Goal: Information Seeking & Learning: Understand process/instructions

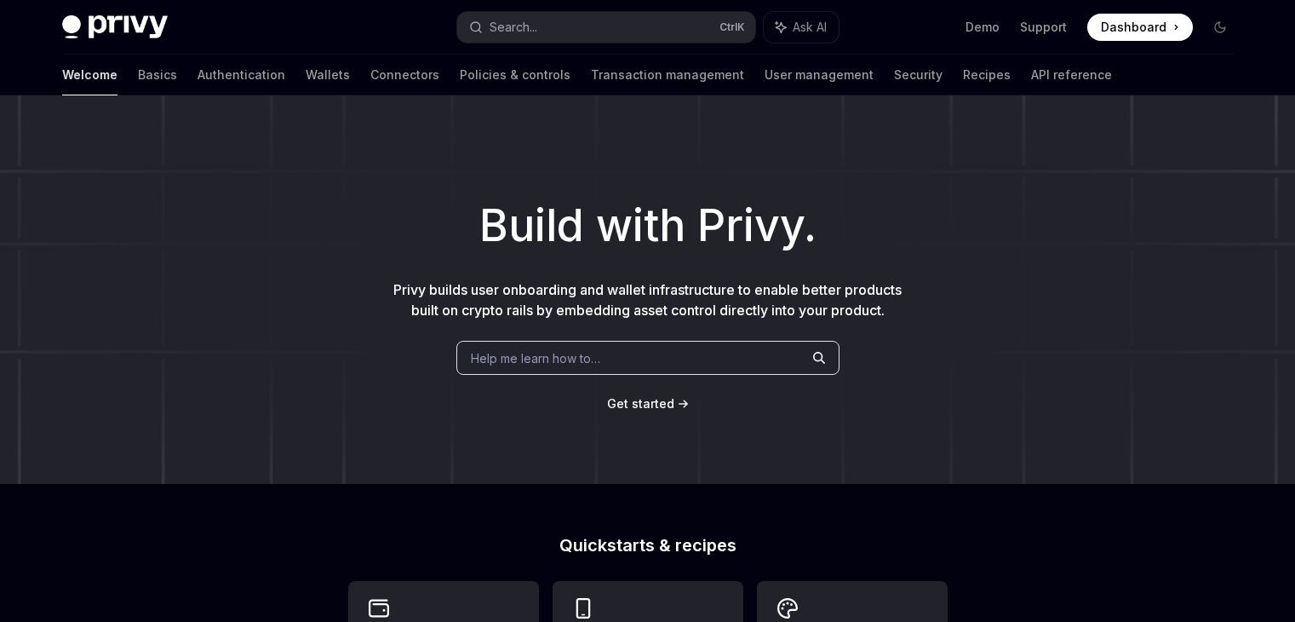
scroll to position [375, 0]
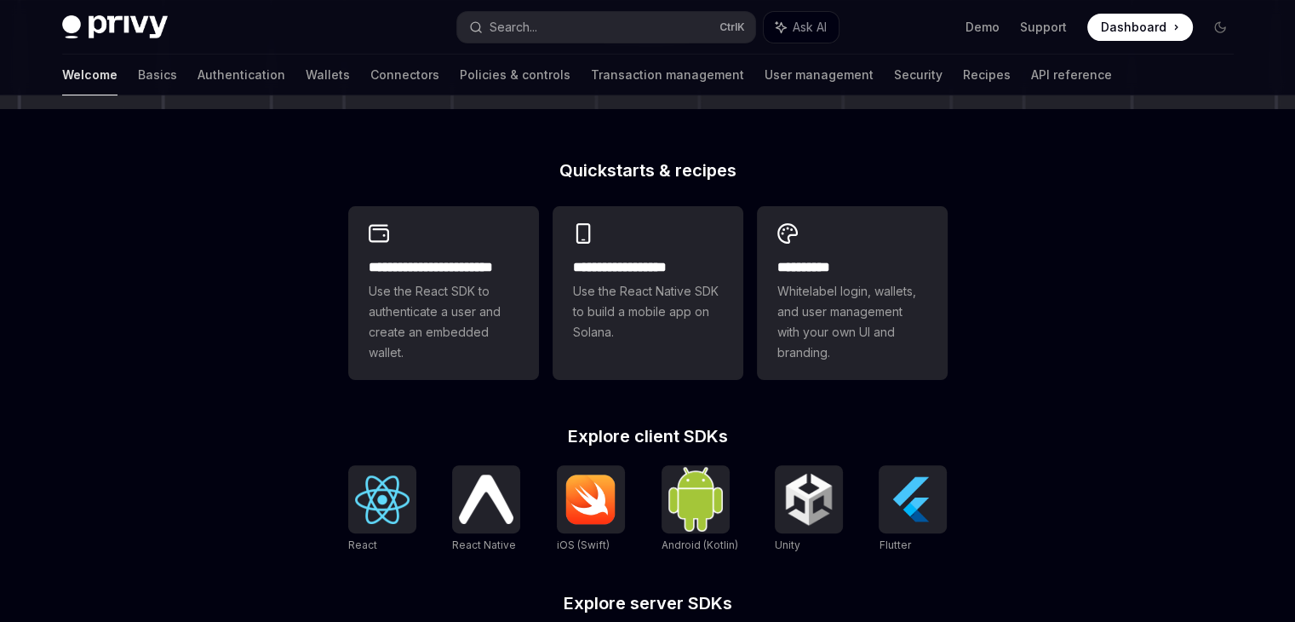
click at [435, 348] on span "Use the React SDK to authenticate a user and create an embedded wallet." at bounding box center [444, 322] width 150 height 82
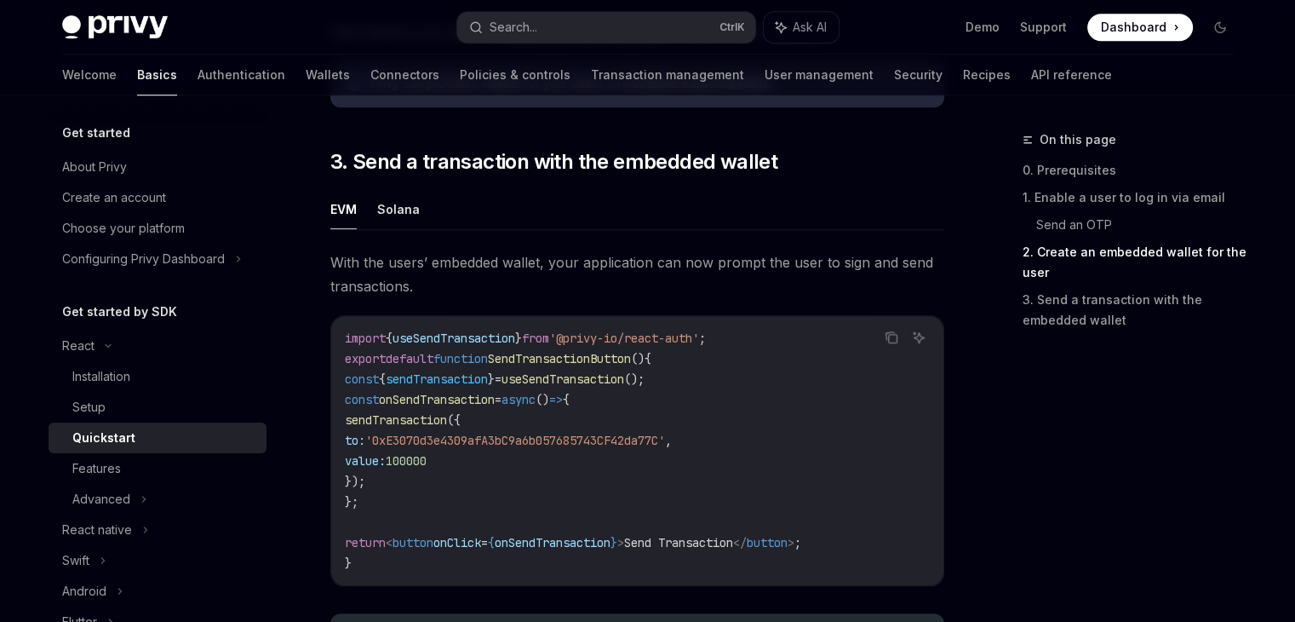
scroll to position [1441, 0]
drag, startPoint x: 322, startPoint y: 353, endPoint x: 499, endPoint y: 335, distance: 178.1
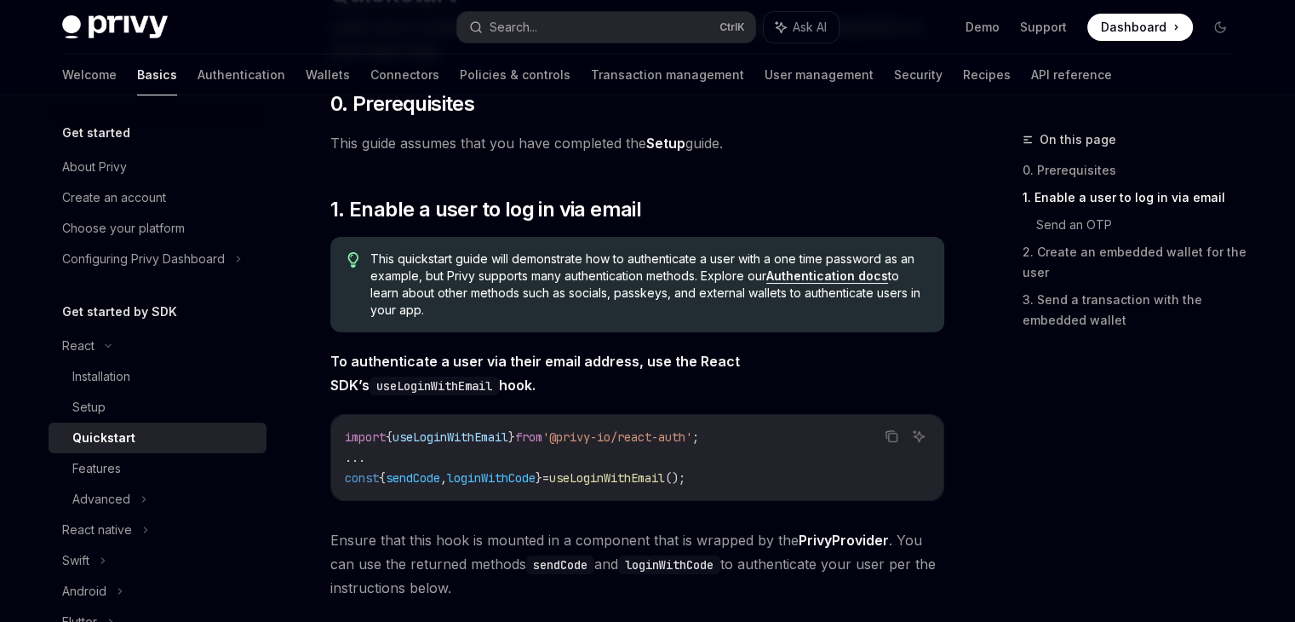
scroll to position [0, 0]
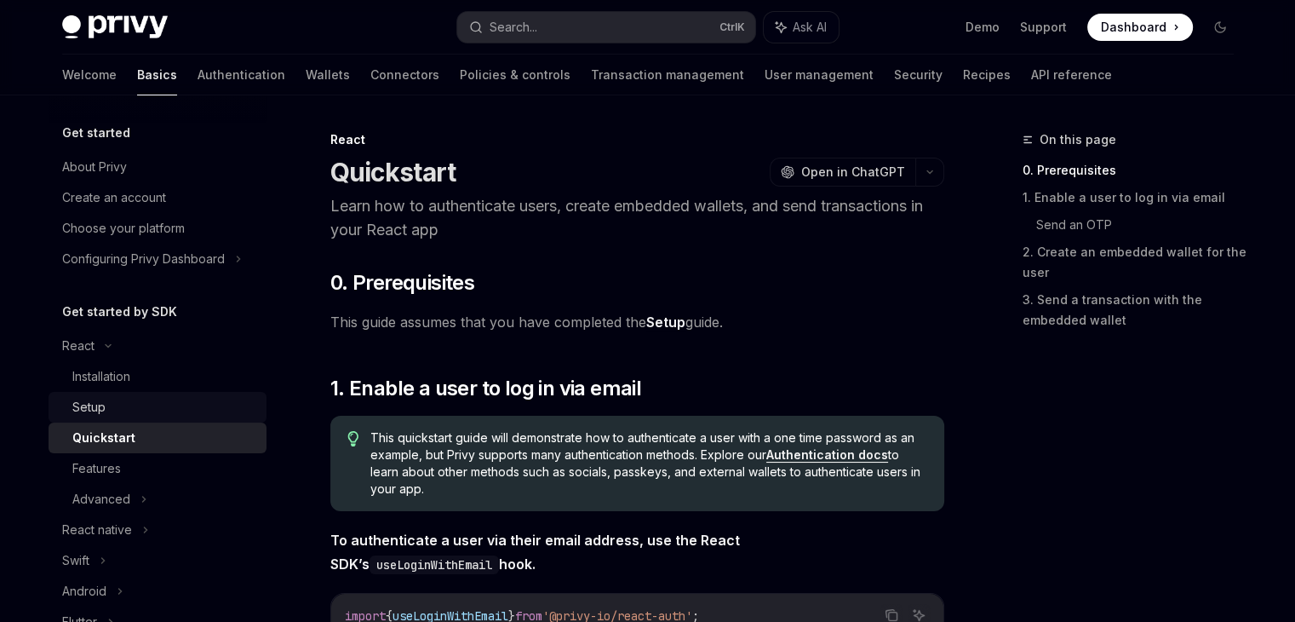
click at [133, 417] on link "Setup" at bounding box center [158, 407] width 218 height 31
type textarea "*"
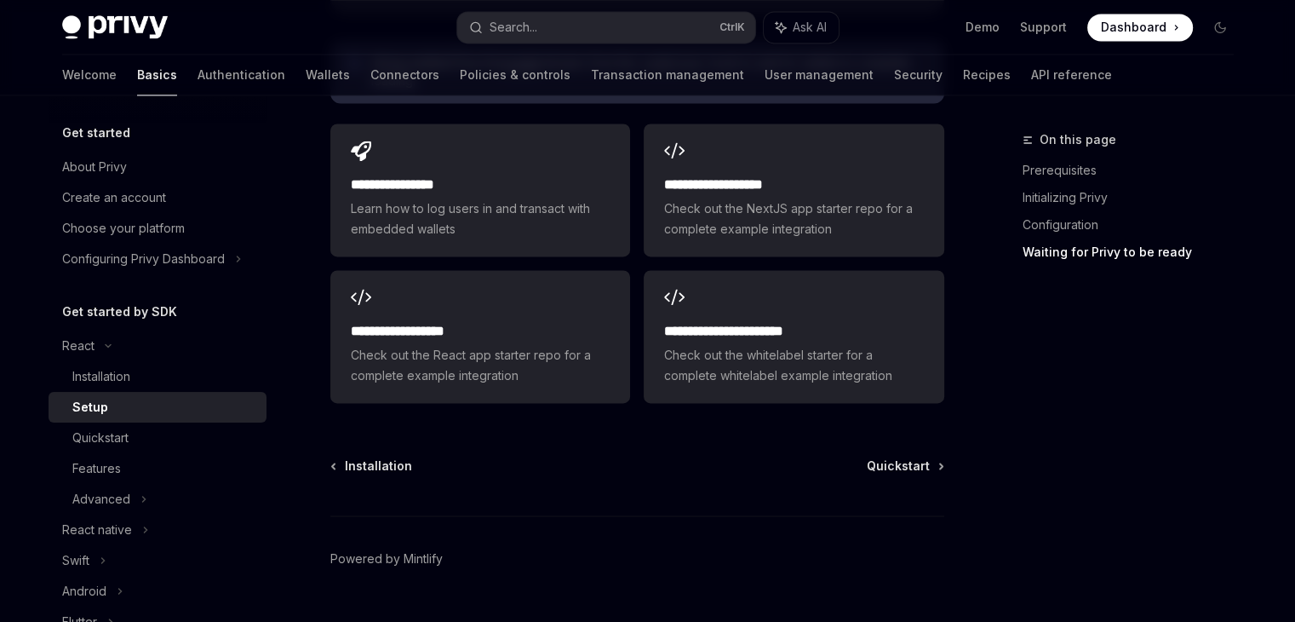
scroll to position [2444, 0]
